Goal: Find specific page/section: Find specific page/section

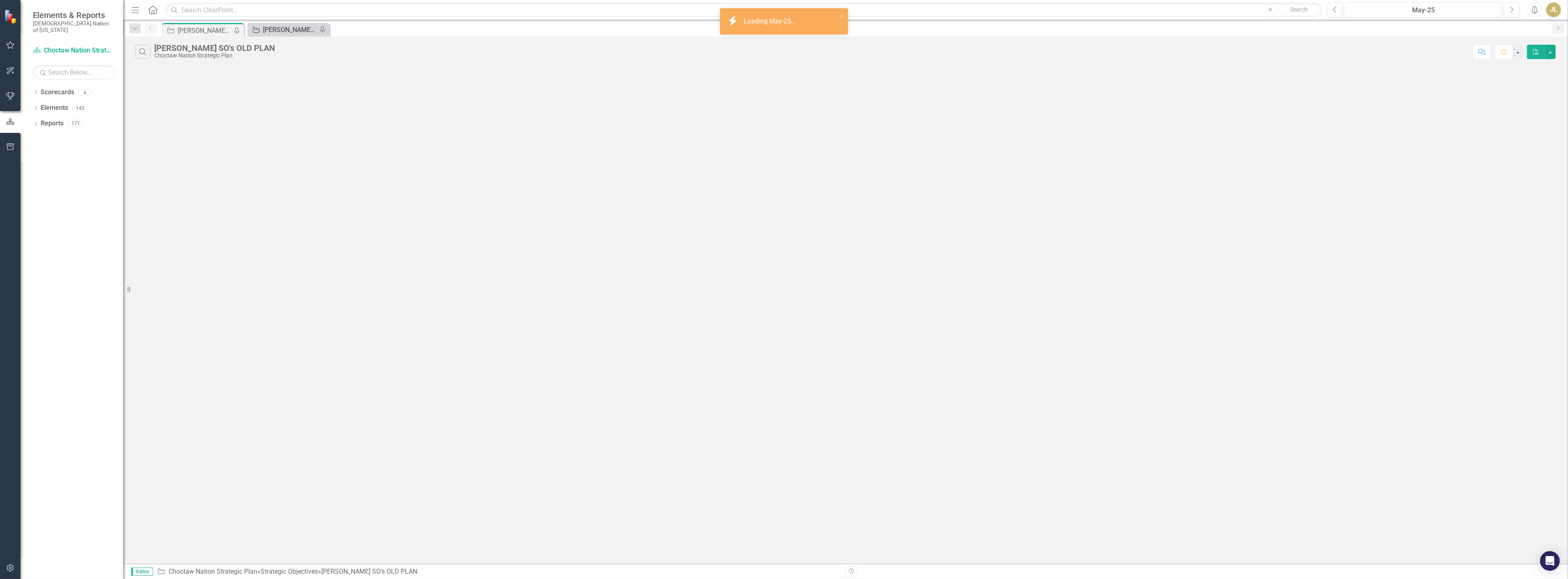
click at [285, 25] on div "[PERSON_NAME] SOs" at bounding box center [290, 30] width 54 height 11
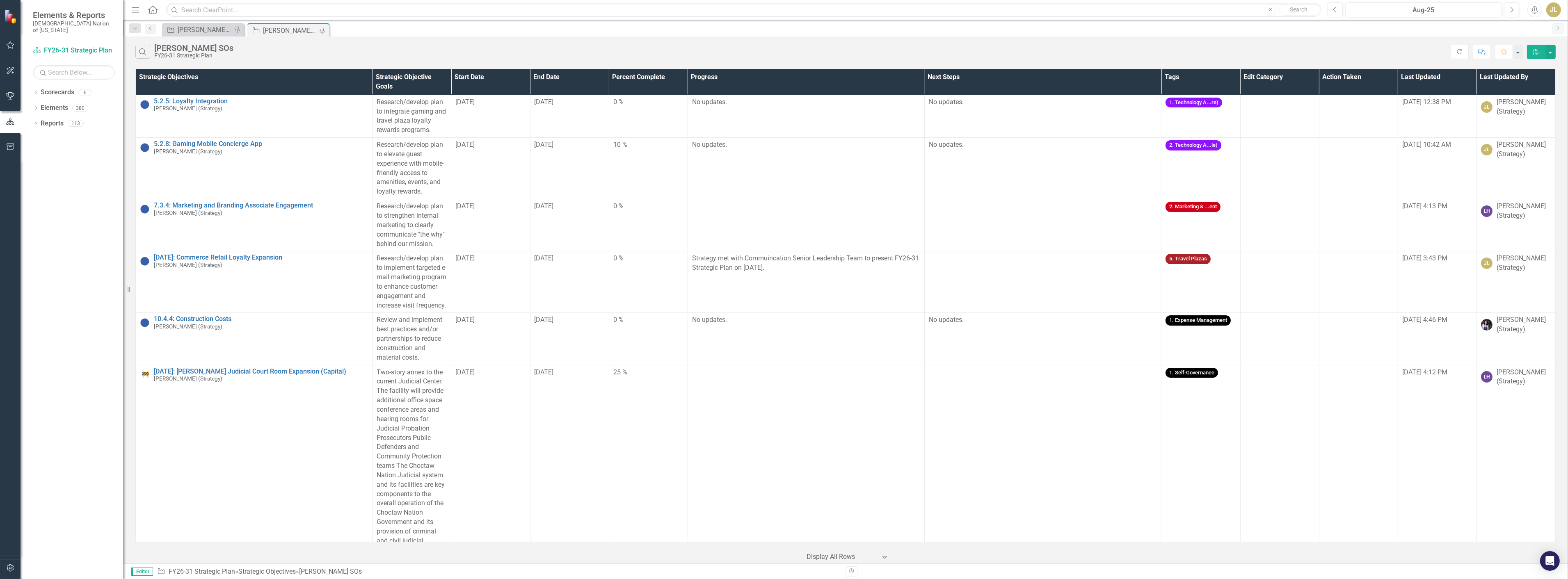
scroll to position [2453, 0]
